Goal: Navigation & Orientation: Find specific page/section

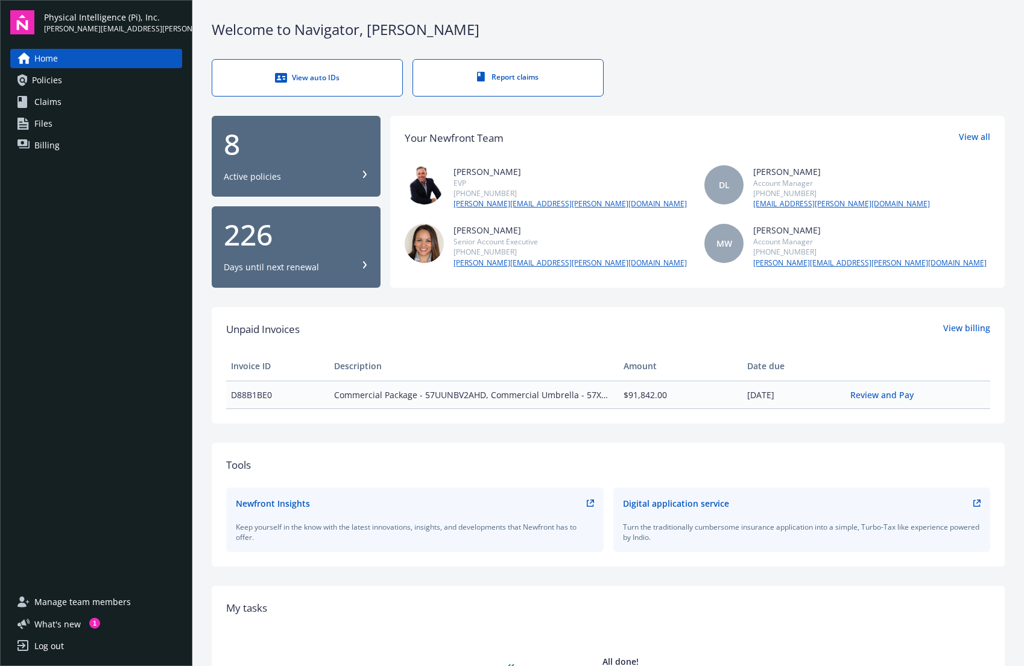
click at [111, 54] on link "Home" at bounding box center [96, 58] width 172 height 19
